Goal: Task Accomplishment & Management: Use online tool/utility

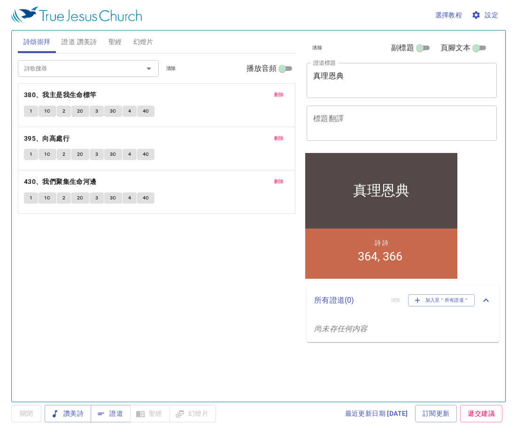
click at [362, 78] on textarea "真理恩典" at bounding box center [401, 80] width 177 height 18
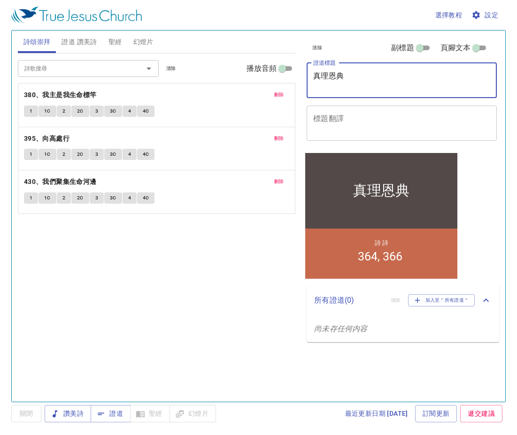
click at [362, 78] on textarea "真理恩典" at bounding box center [401, 80] width 177 height 18
click at [363, 79] on textarea "真理恩典" at bounding box center [401, 80] width 177 height 18
click at [360, 79] on textarea "真理恩典" at bounding box center [401, 80] width 177 height 18
click at [353, 78] on textarea "真理恩典" at bounding box center [401, 80] width 177 height 18
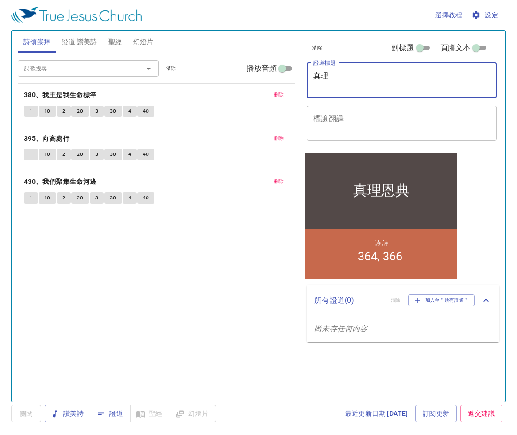
type textarea "真"
type textarea "命"
type textarea "ㄎ"
type textarea "生命豐盛"
click at [280, 97] on span "刪除" at bounding box center [279, 95] width 10 height 8
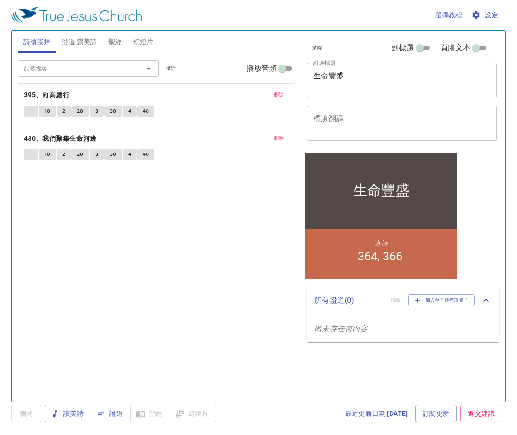
click at [280, 97] on span "刪除" at bounding box center [279, 95] width 10 height 8
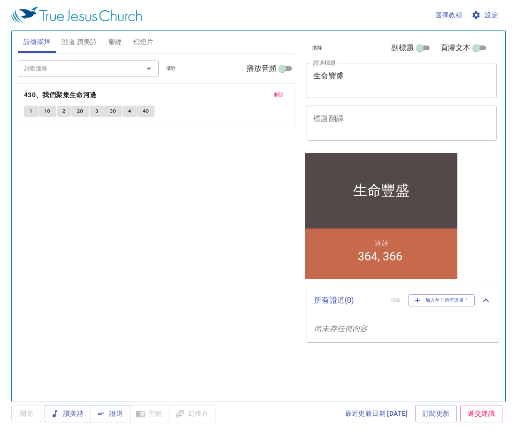
click at [280, 97] on span "刪除" at bounding box center [279, 95] width 10 height 8
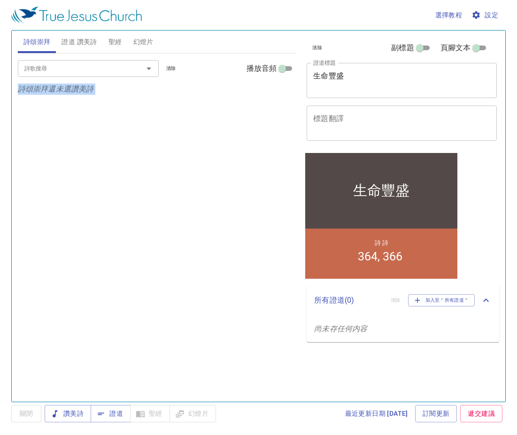
click at [280, 97] on div "詩歌搜尋 詩歌搜尋 清除 播放音頻 詩頌崇拜還未選讚美詩" at bounding box center [157, 224] width 278 height 340
click at [76, 44] on span "證道 讚美詩" at bounding box center [79, 42] width 35 height 12
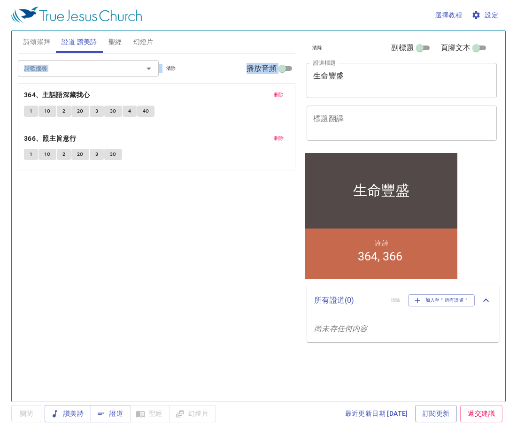
click at [96, 70] on input "詩歌搜尋" at bounding box center [75, 68] width 108 height 11
click at [286, 92] on button "刪除" at bounding box center [279, 94] width 21 height 11
click at [286, 133] on button "刪除" at bounding box center [279, 138] width 21 height 11
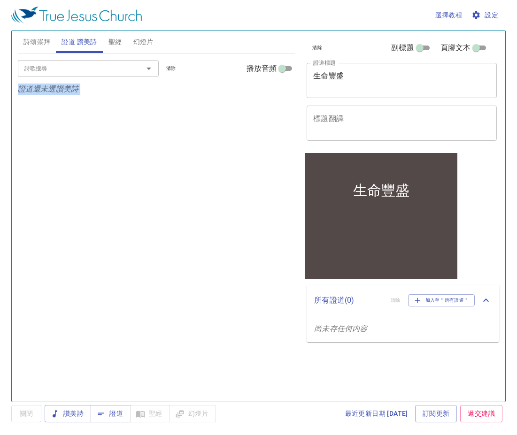
click at [286, 93] on p "證道還未選讚美詩" at bounding box center [157, 89] width 278 height 11
click at [104, 75] on div "詩歌搜尋" at bounding box center [88, 68] width 141 height 16
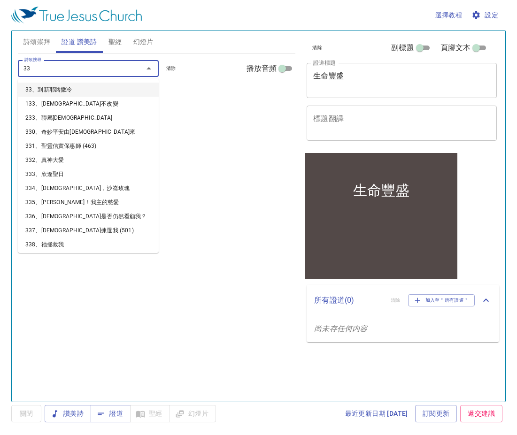
type input "339"
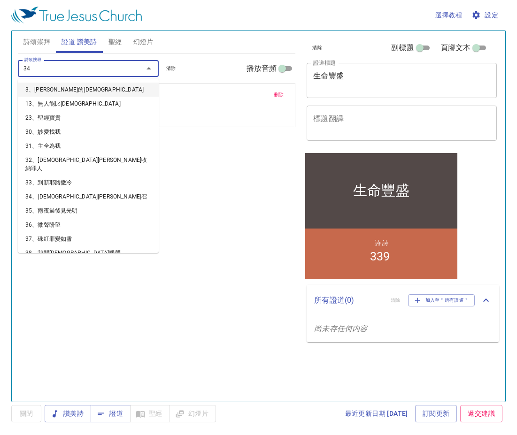
type input "341"
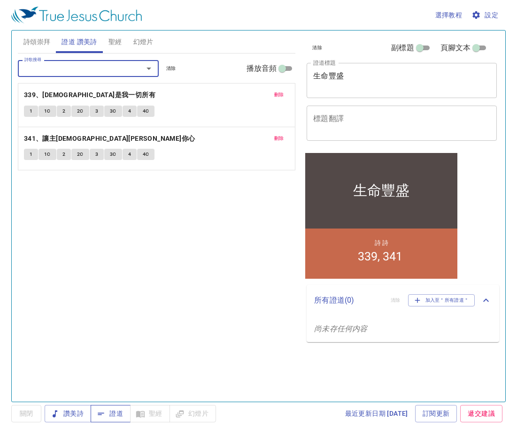
click at [129, 409] on button "證道" at bounding box center [111, 413] width 40 height 17
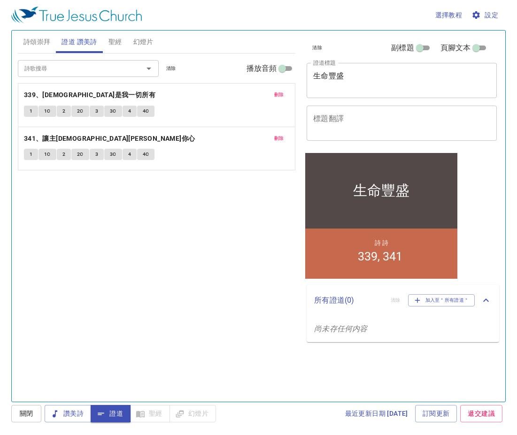
click at [183, 222] on div "詩歌搜尋 詩歌搜尋 清除 播放音頻 刪除 339、耶穌是我一切所有 1 1C 2 2C 3 3C 4 4C 刪除 341、讓主耶穌進入你心 1 1C 2 2C…" at bounding box center [157, 224] width 278 height 340
drag, startPoint x: 35, startPoint y: 41, endPoint x: 143, endPoint y: 99, distance: 122.7
click at [36, 41] on span "詩頌崇拜" at bounding box center [36, 42] width 27 height 12
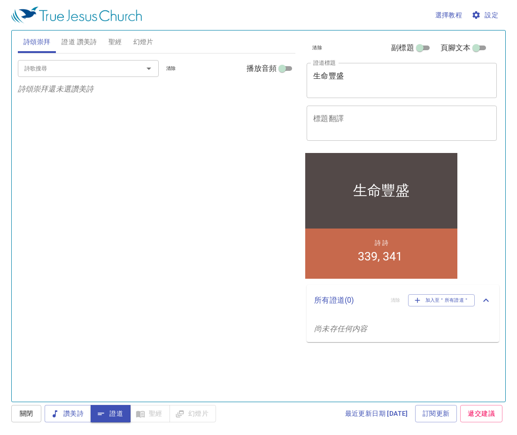
click at [132, 73] on div at bounding box center [142, 68] width 24 height 13
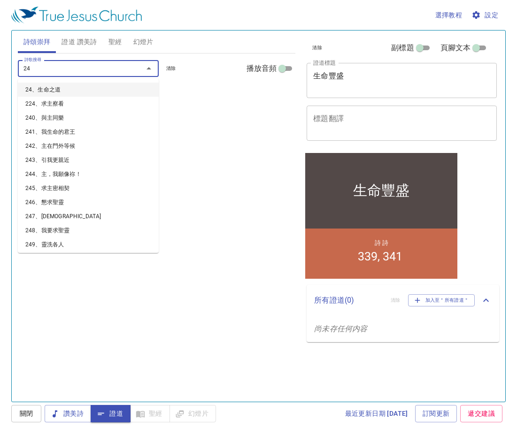
type input "246"
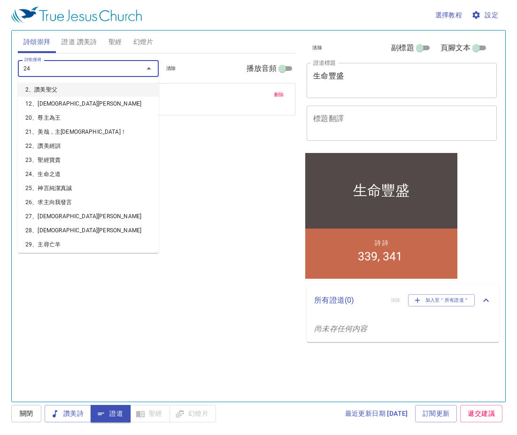
type input "247"
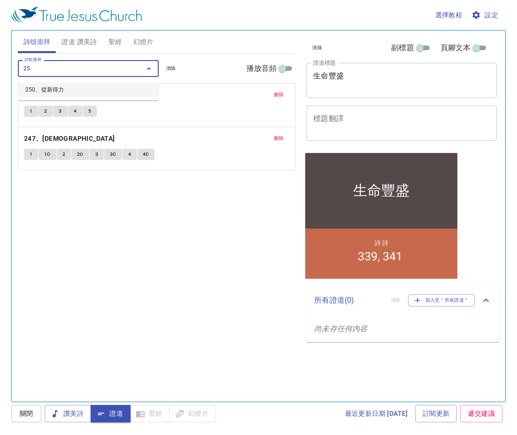
type input "250"
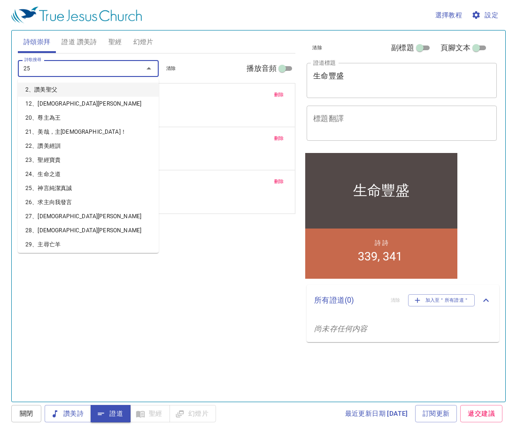
type input "253"
type input "256"
type input "272"
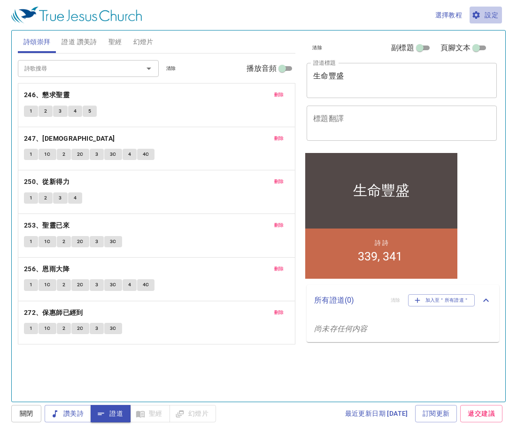
click at [485, 13] on span "設定" at bounding box center [485, 15] width 25 height 12
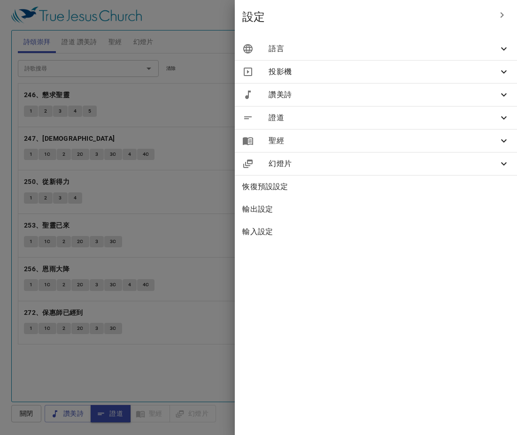
click at [482, 52] on span "語言" at bounding box center [384, 48] width 230 height 11
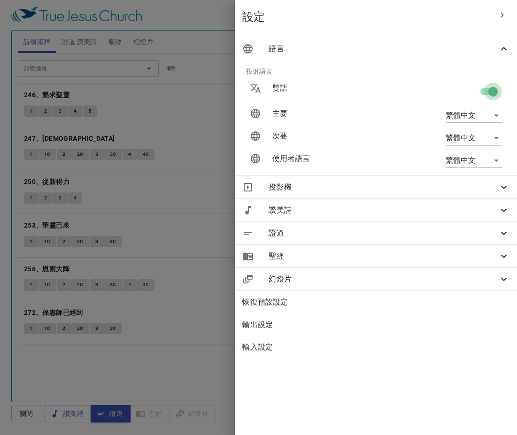
click at [482, 92] on input "checkbox" at bounding box center [493, 94] width 54 height 18
checkbox input "false"
click at [203, 200] on div at bounding box center [258, 217] width 517 height 435
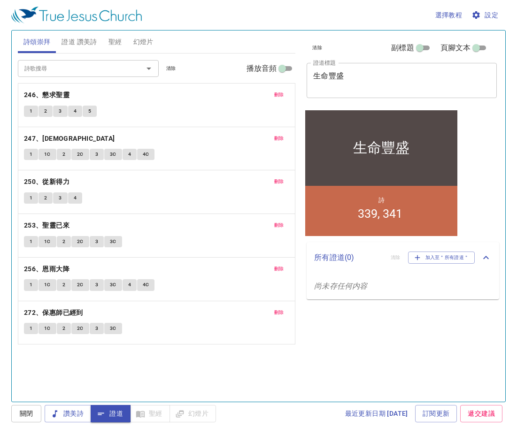
click at [39, 42] on span "詩頌崇拜" at bounding box center [36, 42] width 27 height 12
click at [60, 93] on b "246、懇求聖靈" at bounding box center [47, 95] width 46 height 12
click at [52, 179] on b "250、從新得力" at bounding box center [47, 182] width 46 height 12
click at [27, 196] on button "1" at bounding box center [31, 198] width 14 height 11
click at [46, 197] on span "2" at bounding box center [45, 198] width 3 height 8
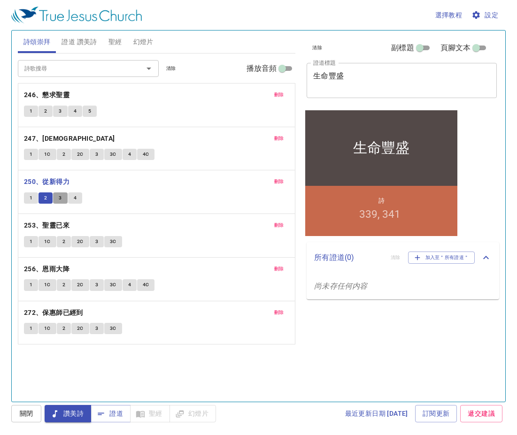
click at [62, 196] on span "3" at bounding box center [60, 198] width 3 height 8
click at [77, 197] on button "4" at bounding box center [75, 198] width 14 height 11
click at [55, 93] on b "246、懇求聖靈" at bounding box center [47, 95] width 46 height 12
click at [31, 111] on span "1" at bounding box center [31, 111] width 3 height 8
click at [45, 111] on span "2" at bounding box center [45, 111] width 3 height 8
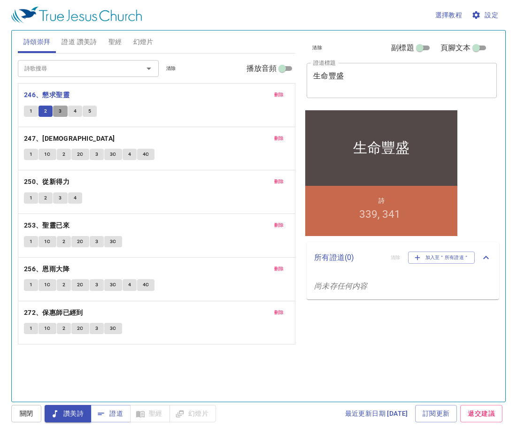
click at [59, 109] on span "3" at bounding box center [60, 111] width 3 height 8
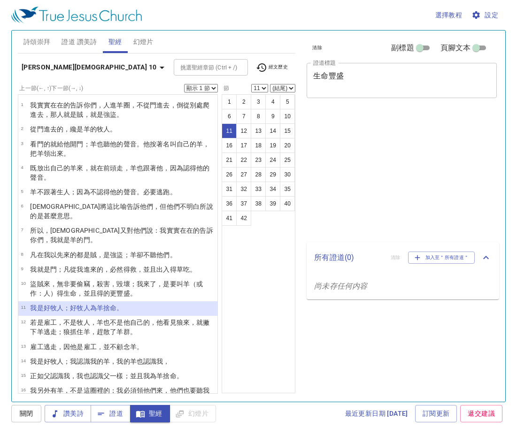
select select "11"
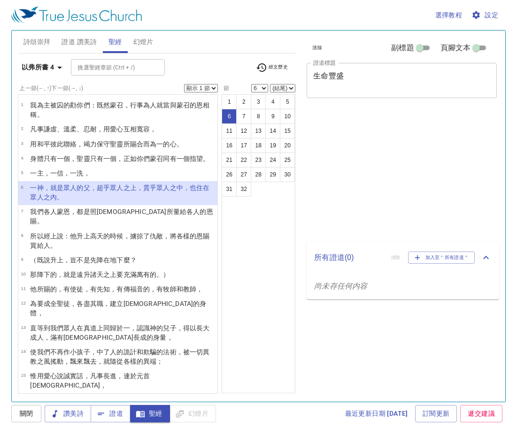
select select "6"
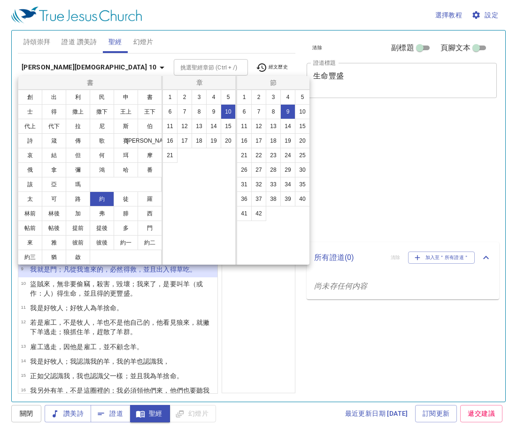
select select "9"
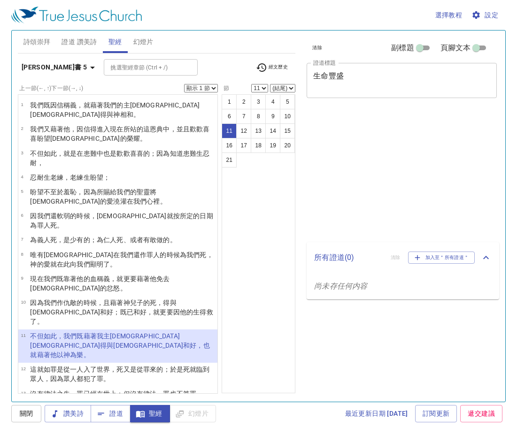
select select "11"
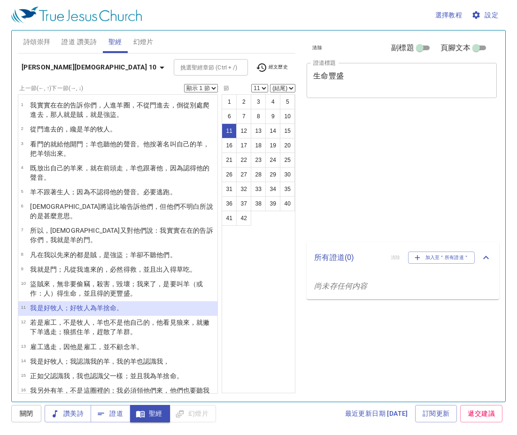
select select "11"
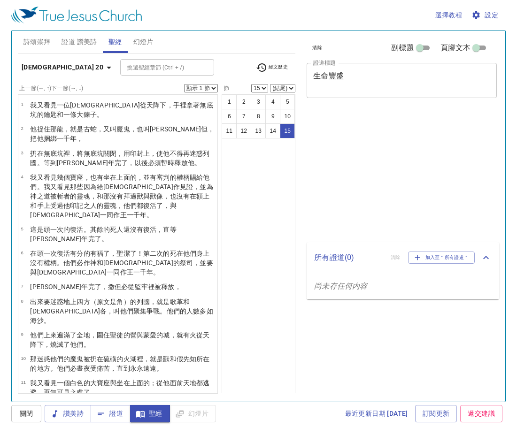
select select "15"
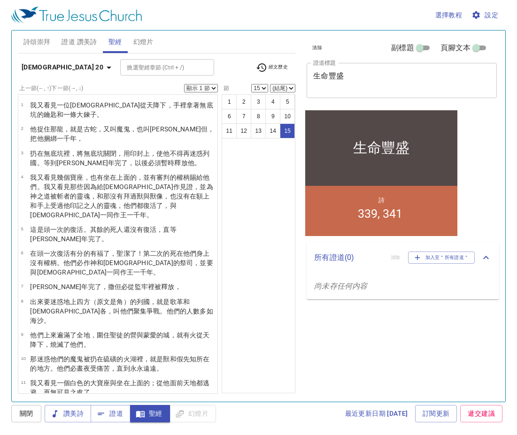
scroll to position [88, 0]
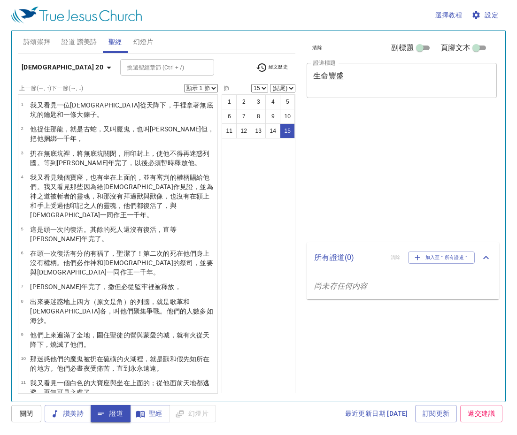
select select "15"
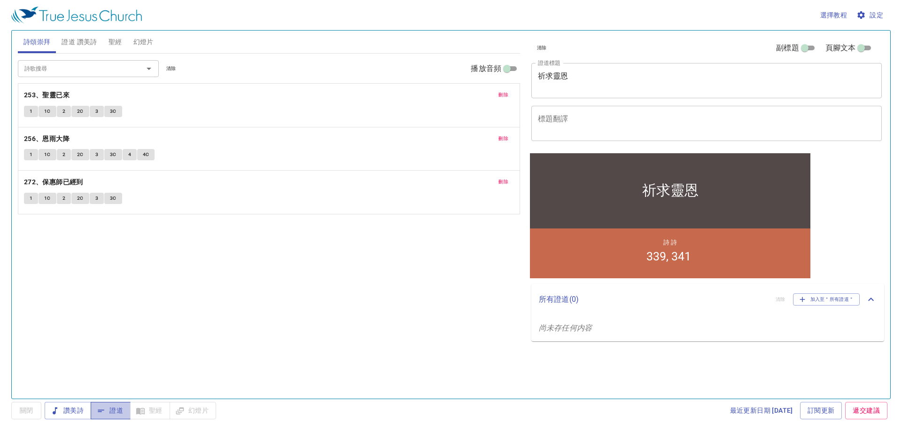
click at [116, 410] on span "證道" at bounding box center [110, 410] width 25 height 12
click at [517, 15] on span "設定" at bounding box center [870, 15] width 25 height 12
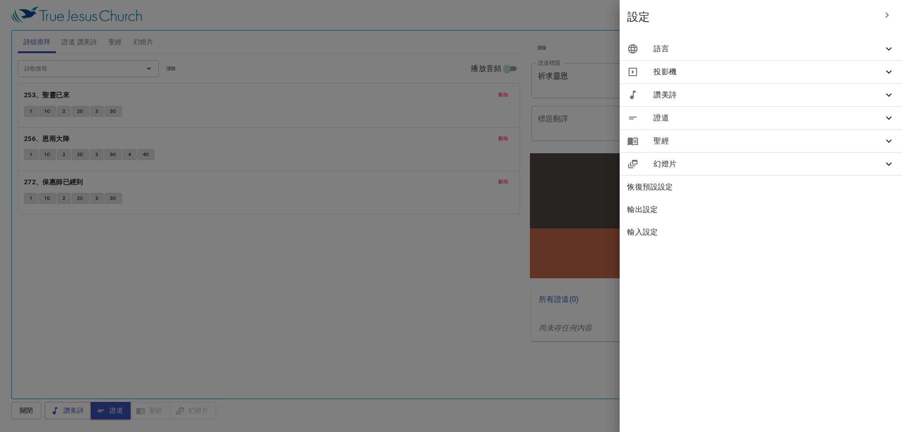
click at [517, 44] on span "語言" at bounding box center [768, 48] width 230 height 11
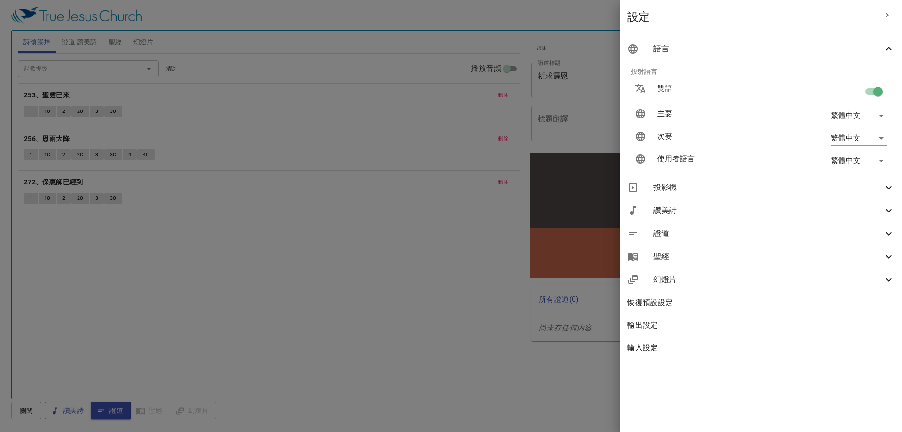
click at [517, 90] on input "checkbox" at bounding box center [878, 94] width 54 height 18
checkbox input "false"
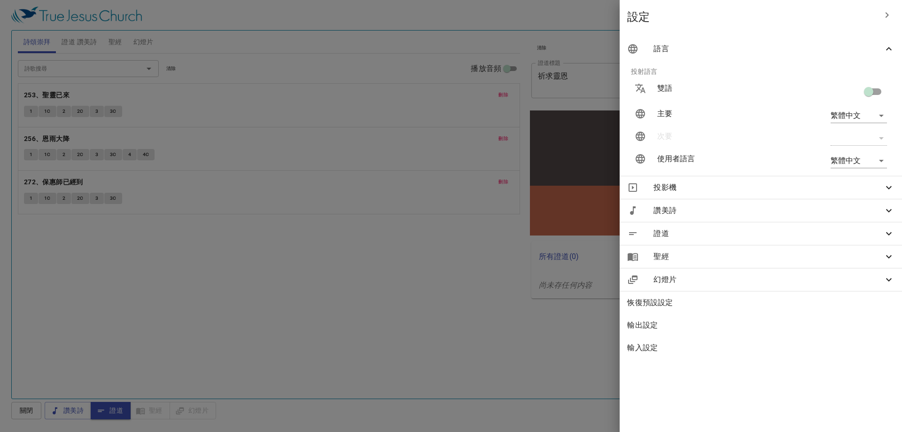
click at [338, 263] on div at bounding box center [451, 216] width 902 height 432
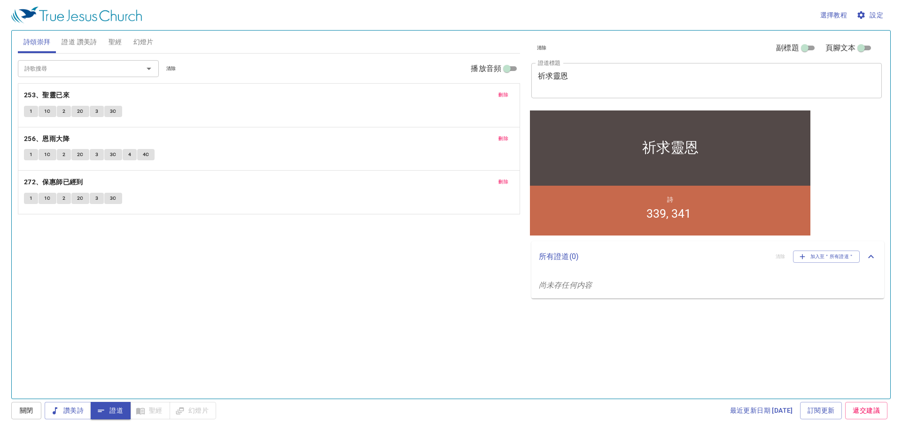
click at [406, 246] on div "詩歌搜尋 詩歌搜尋 清除 播放音頻 刪除 253、聖靈已來 1 1C 2 2C 3 3C 刪除 256、恩雨大降 1 1C 2 2C 3 3C 4 4C 刪除…" at bounding box center [269, 222] width 502 height 337
